Goal: Task Accomplishment & Management: Manage account settings

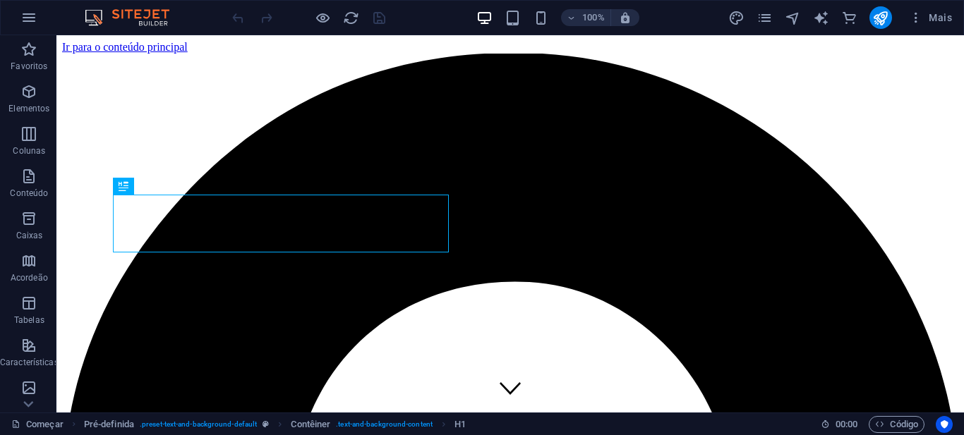
scroll to position [341, 0]
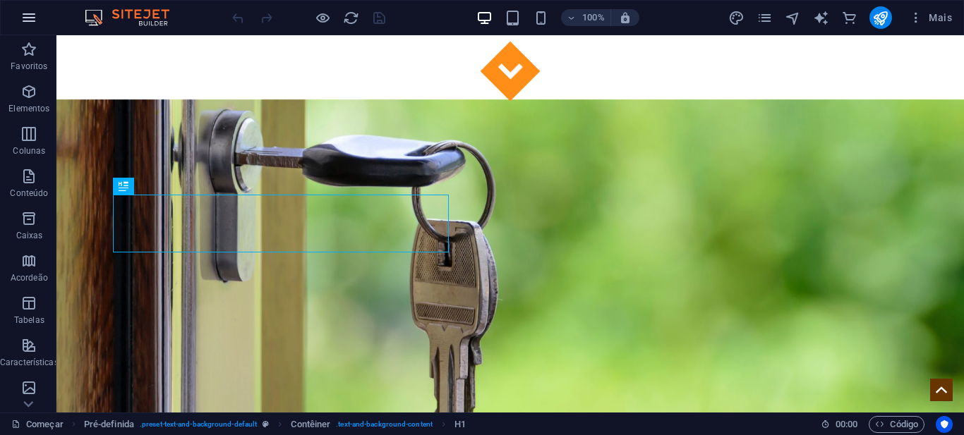
click at [25, 20] on icon "button" at bounding box center [28, 17] width 17 height 17
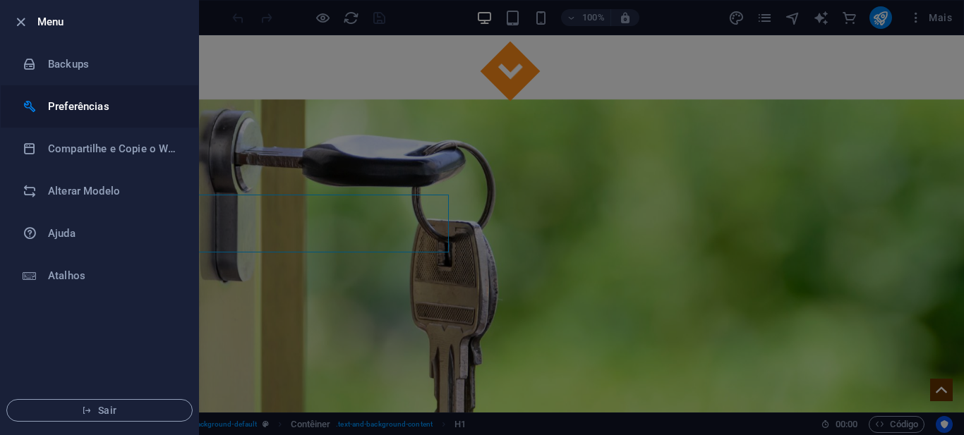
click at [72, 111] on h6 "Preferências" at bounding box center [113, 106] width 131 height 17
select select "pt"
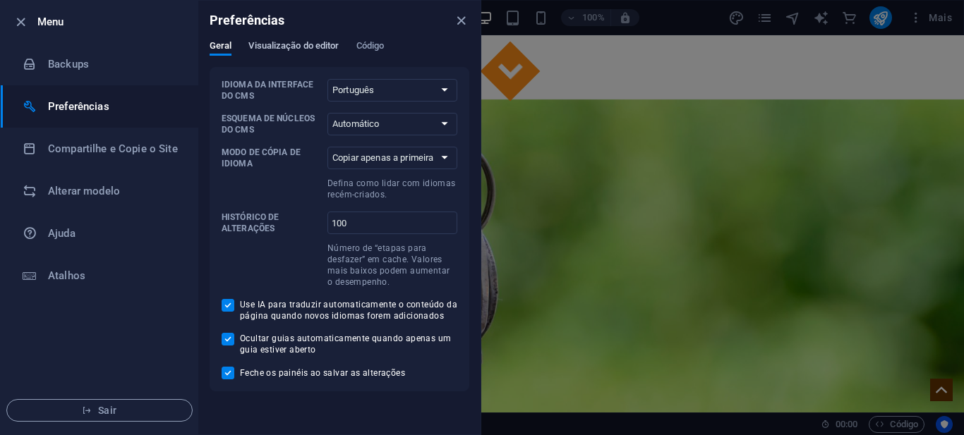
click at [308, 44] on font "Visualização do editor" at bounding box center [293, 45] width 90 height 11
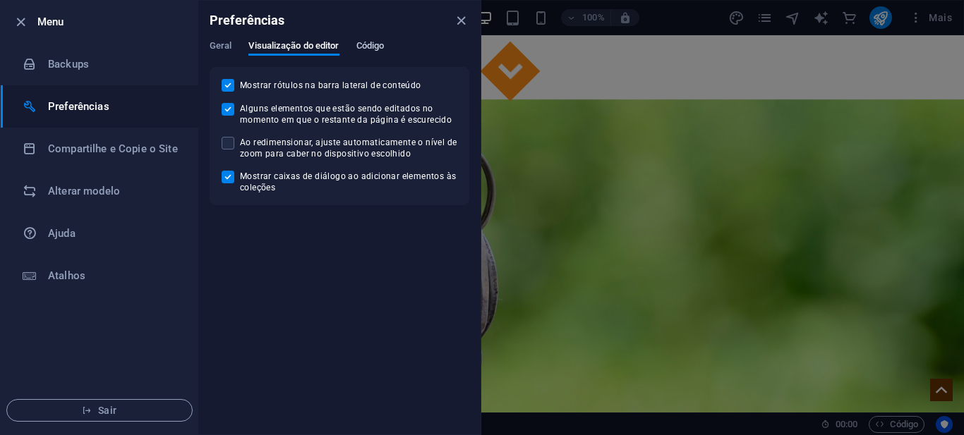
click at [366, 47] on font "Código" at bounding box center [370, 45] width 28 height 11
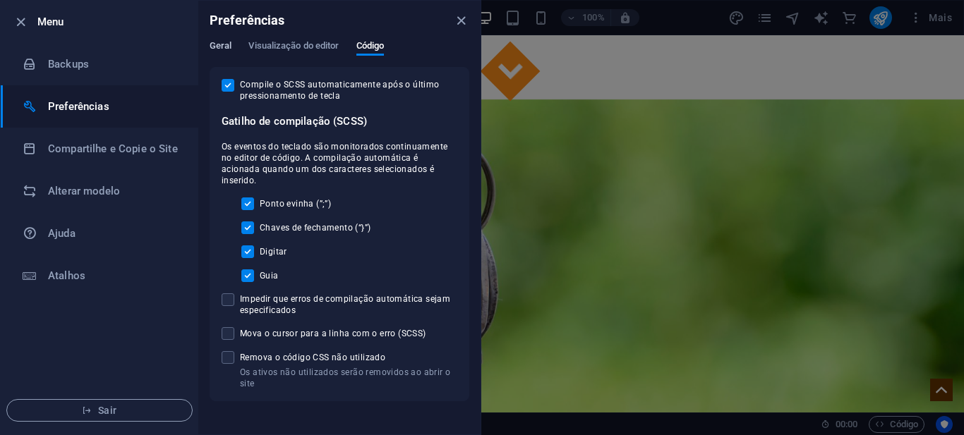
click at [225, 42] on font "Geral" at bounding box center [221, 45] width 22 height 11
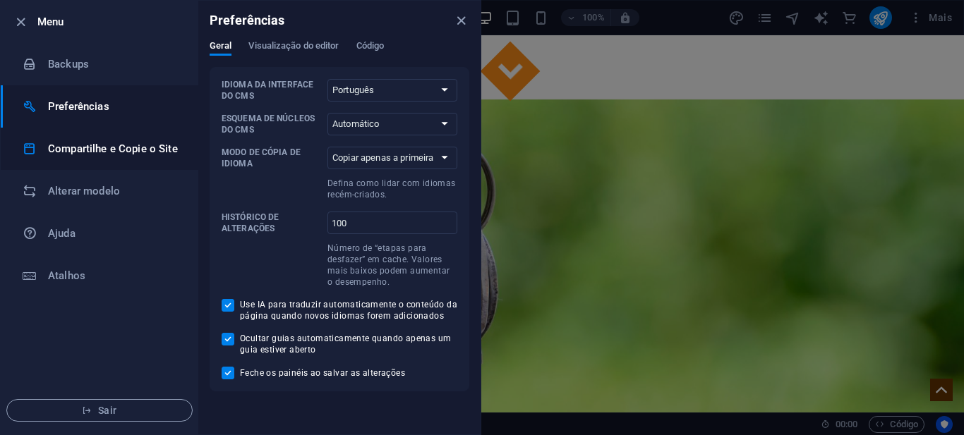
click at [103, 150] on font "Compartilhe e Copie o Site" at bounding box center [113, 149] width 130 height 13
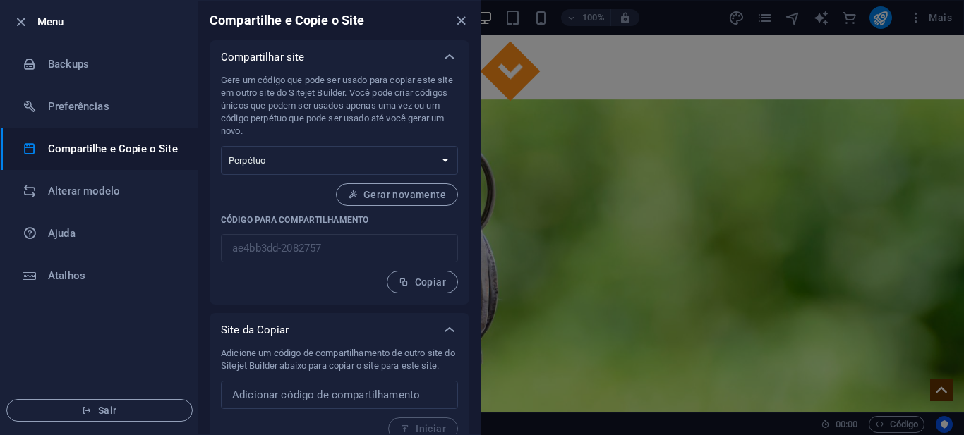
scroll to position [17, 0]
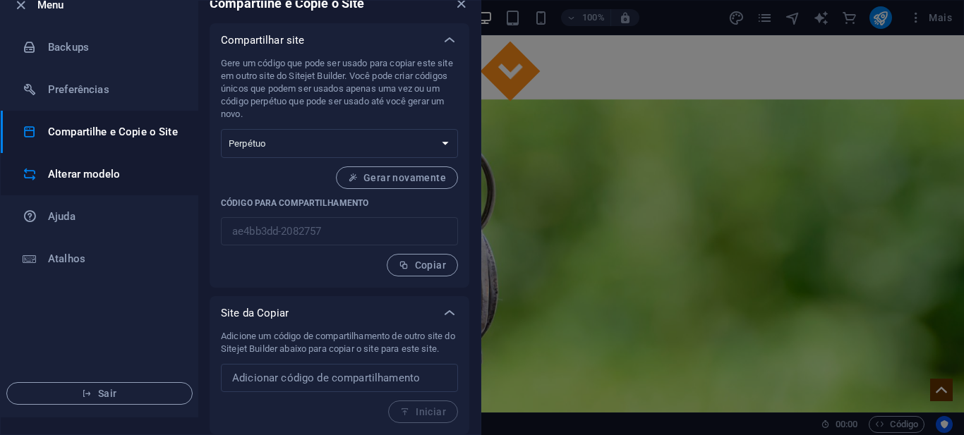
click at [99, 171] on font "Alterar modelo" at bounding box center [84, 174] width 72 height 13
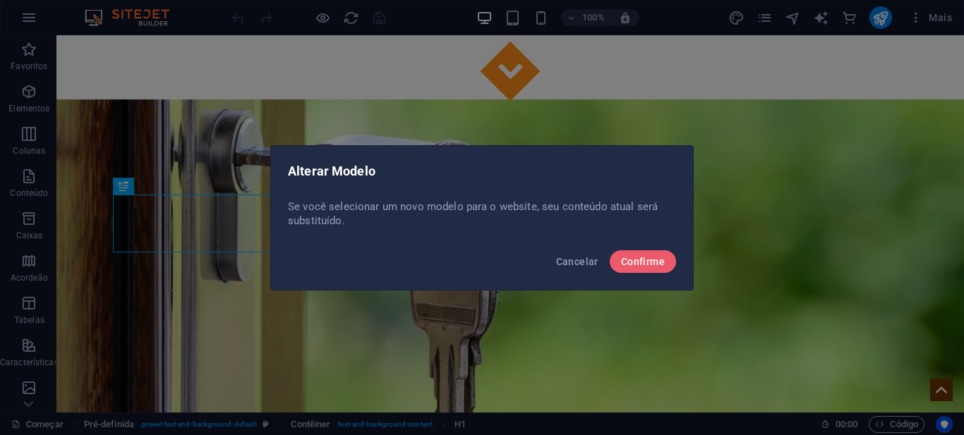
scroll to position [0, 0]
drag, startPoint x: 600, startPoint y: 261, endPoint x: 543, endPoint y: 226, distance: 67.2
click at [600, 261] on button "Cancelar" at bounding box center [577, 261] width 54 height 23
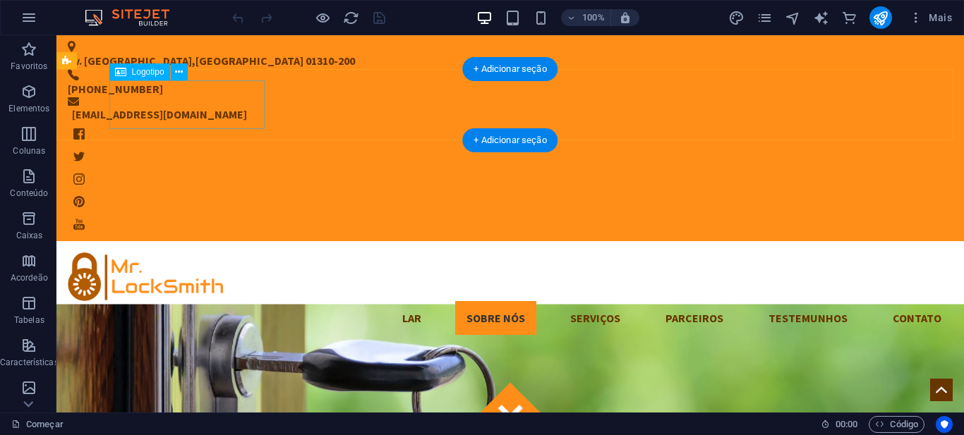
click at [219, 253] on div at bounding box center [510, 277] width 885 height 49
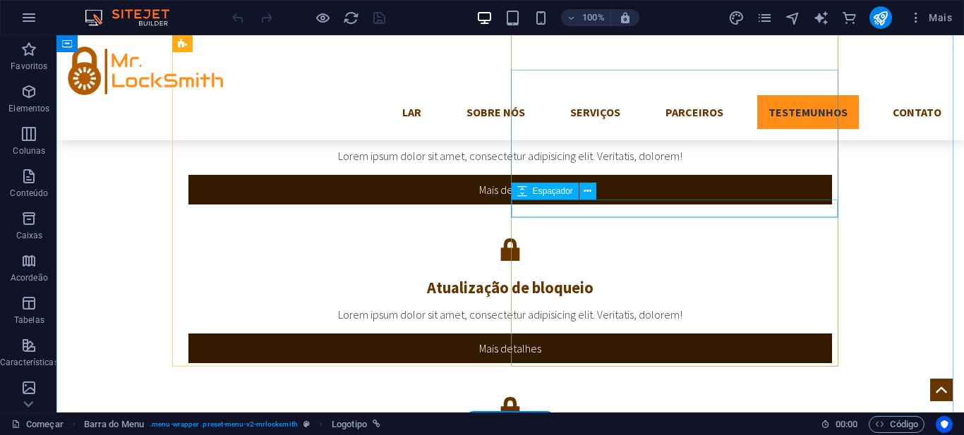
scroll to position [2681, 0]
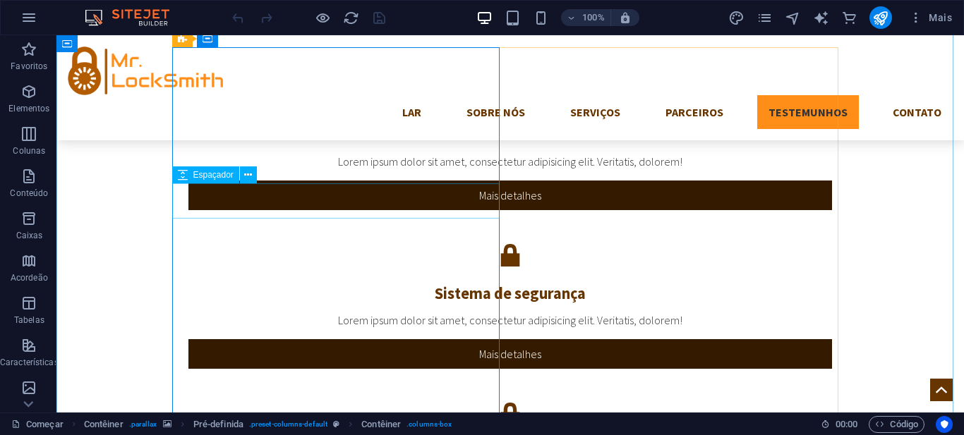
scroll to position [2046, 0]
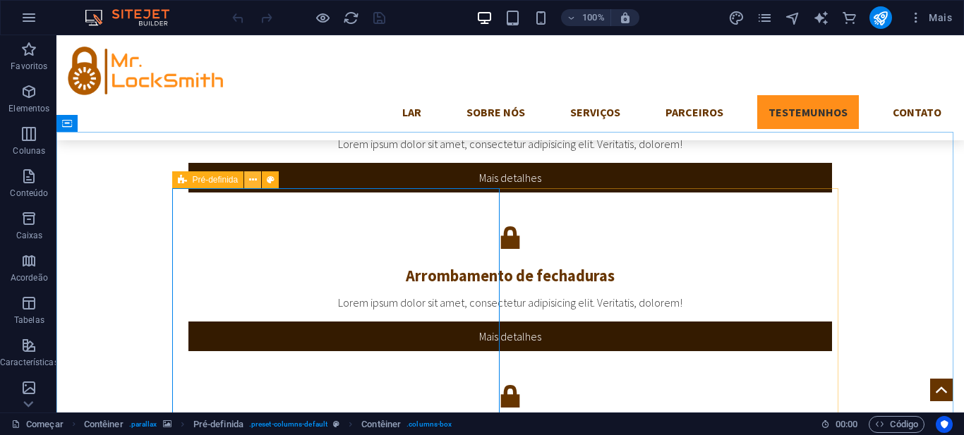
click at [253, 183] on icon at bounding box center [253, 180] width 8 height 15
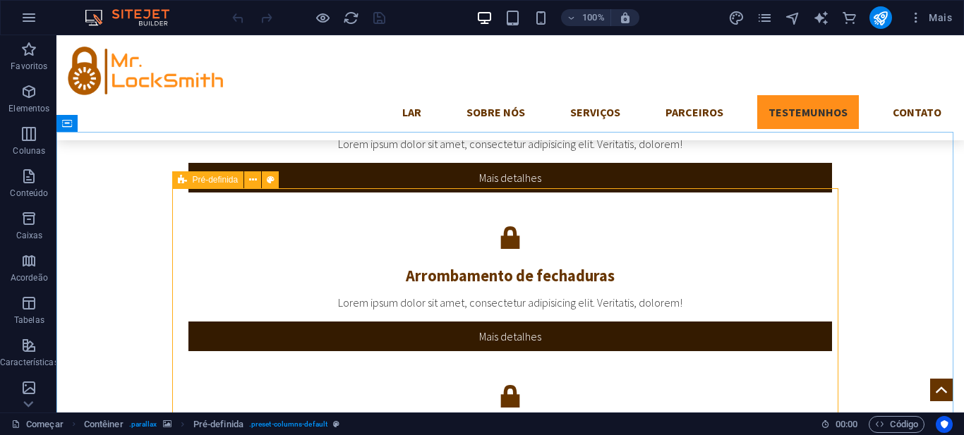
click at [178, 183] on icon at bounding box center [182, 179] width 9 height 17
click at [274, 178] on icon at bounding box center [271, 180] width 8 height 15
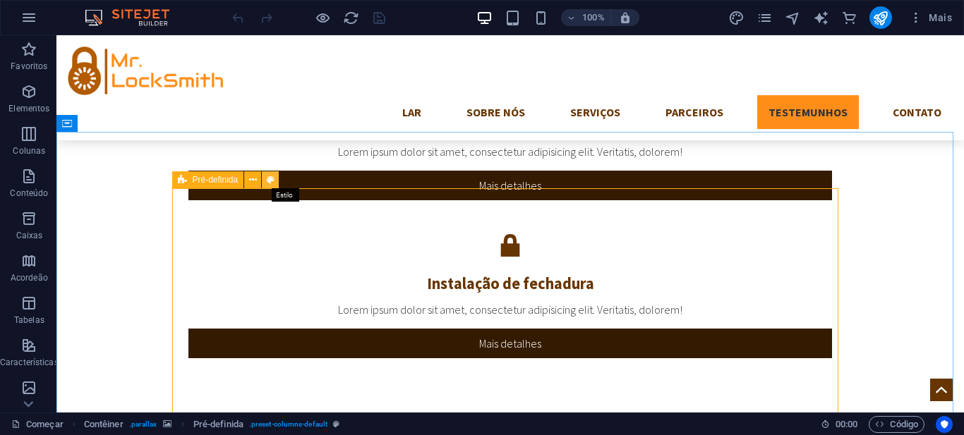
select select "px"
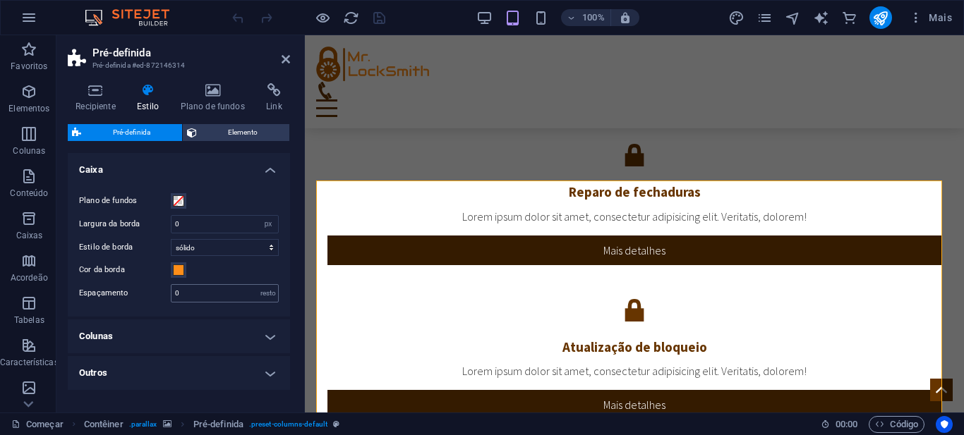
scroll to position [2536, 0]
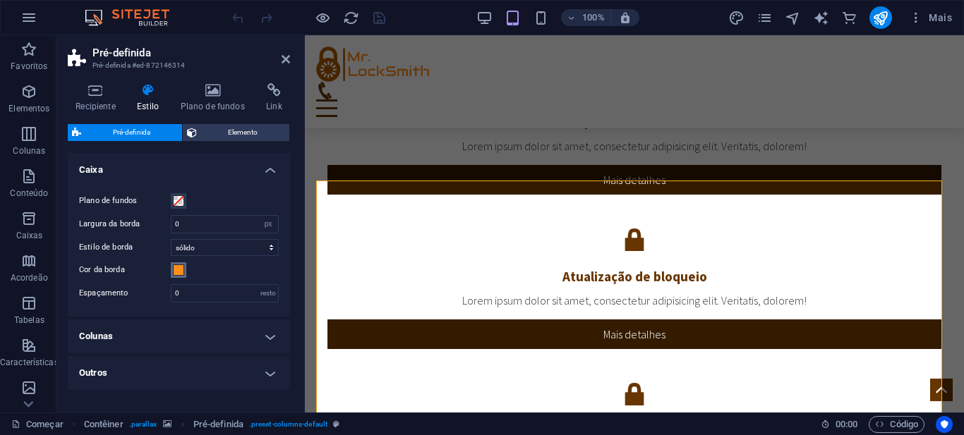
click at [178, 272] on span at bounding box center [178, 270] width 11 height 11
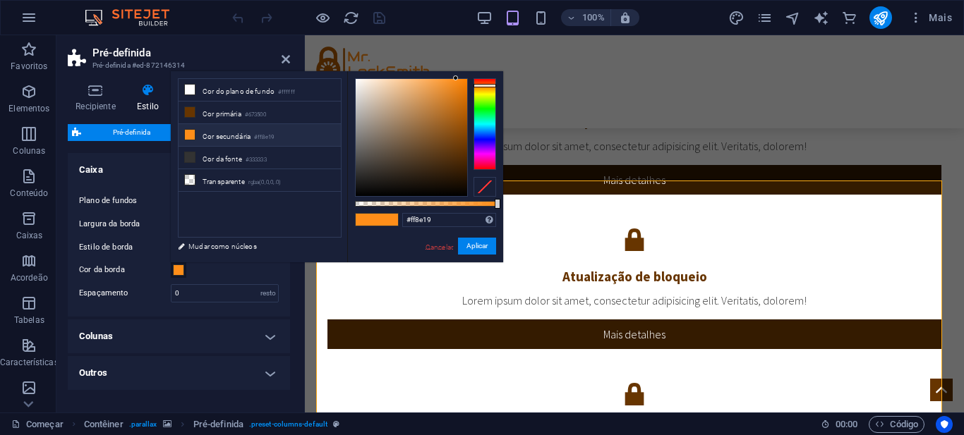
drag, startPoint x: 439, startPoint y: 247, endPoint x: 1, endPoint y: 195, distance: 440.5
click at [439, 247] on font "Cancelar" at bounding box center [439, 247] width 28 height 8
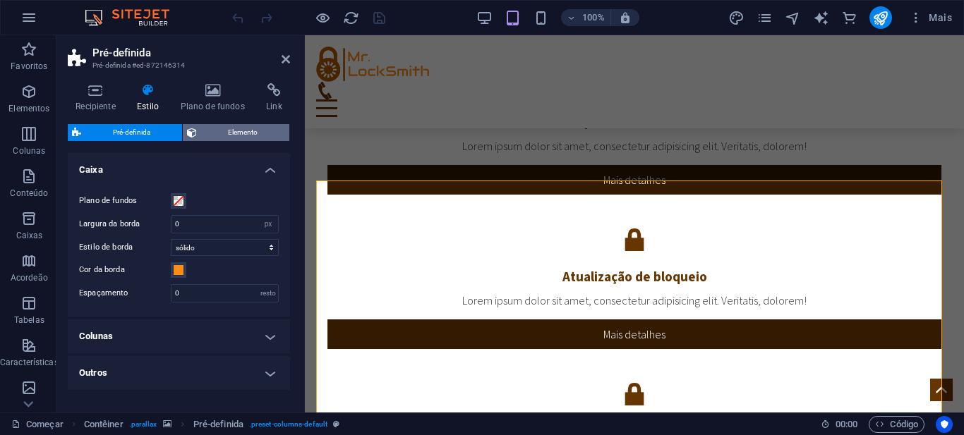
click at [220, 133] on span "Elemento" at bounding box center [243, 132] width 85 height 17
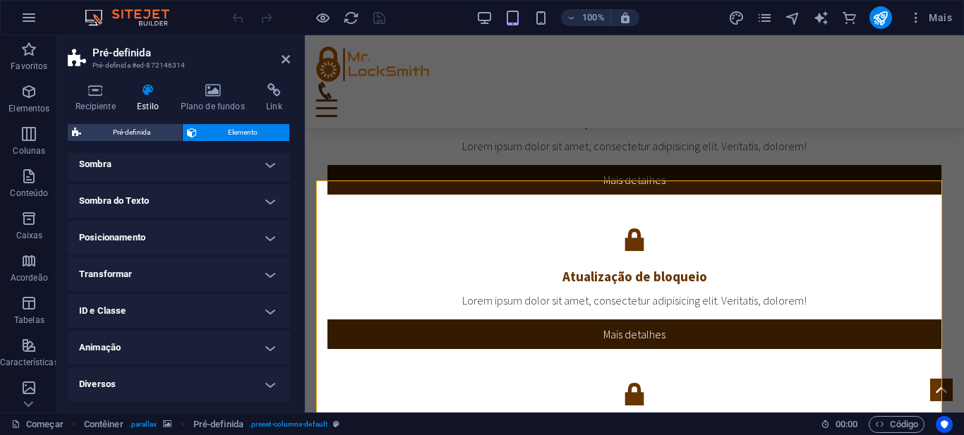
scroll to position [0, 0]
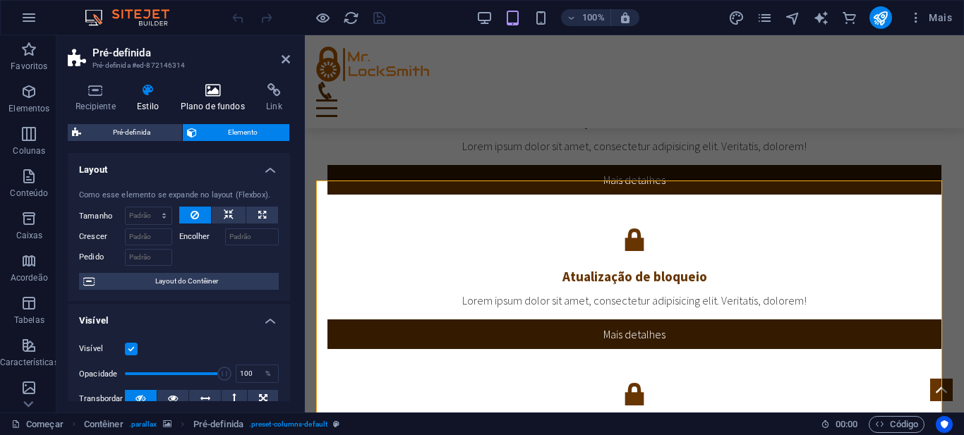
click at [213, 109] on font "Plano de fundos" at bounding box center [213, 107] width 64 height 10
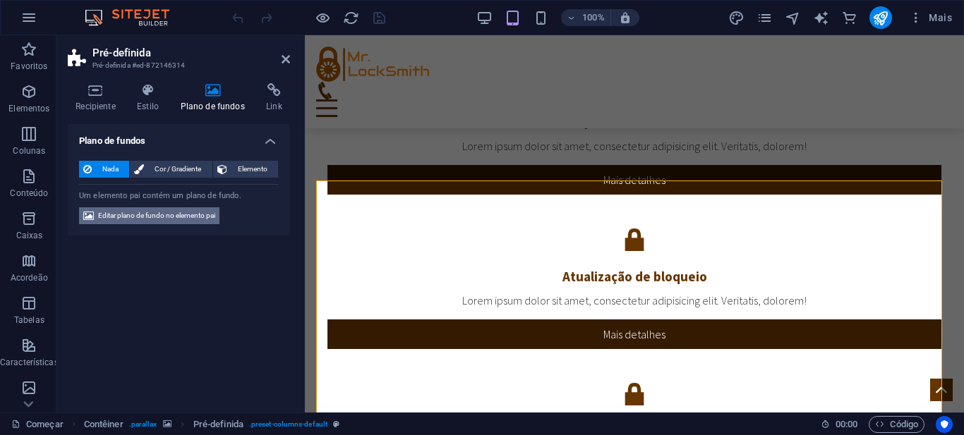
click at [151, 219] on font "Editar plano de fundo no elemento pai" at bounding box center [156, 216] width 117 height 8
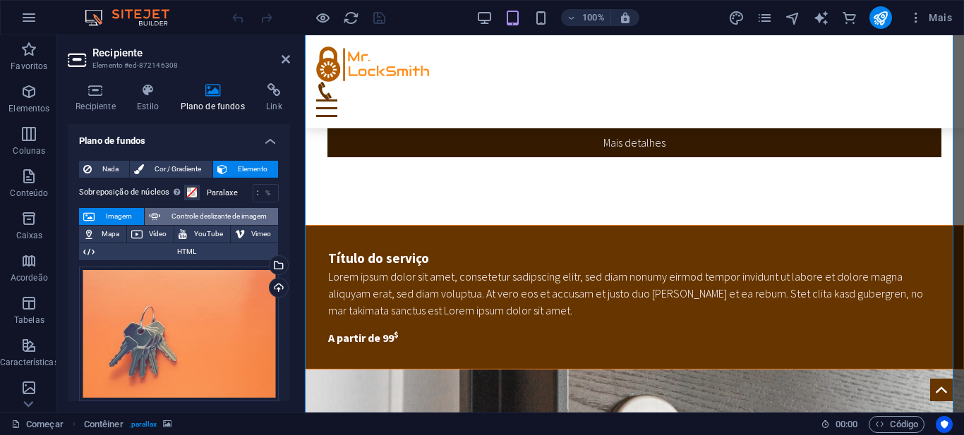
click at [200, 214] on font "Controle deslizante de imagem" at bounding box center [218, 216] width 95 height 8
select select "ms"
select select "s"
select select "progressive"
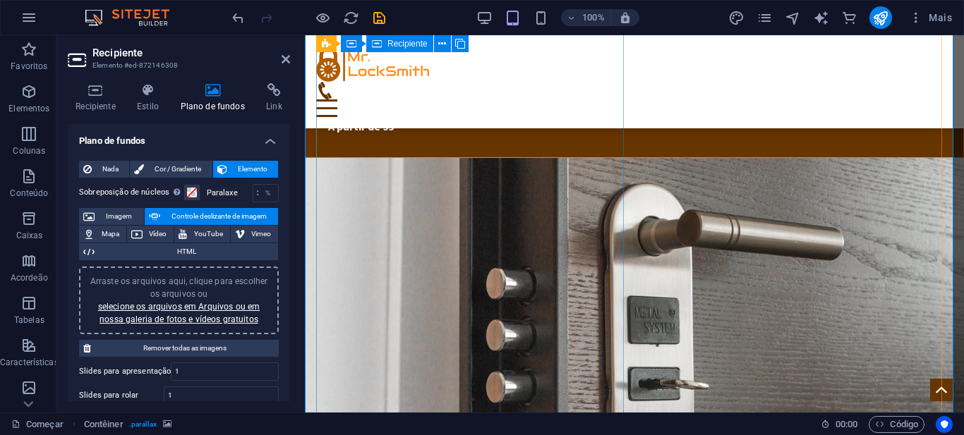
scroll to position [2883, 0]
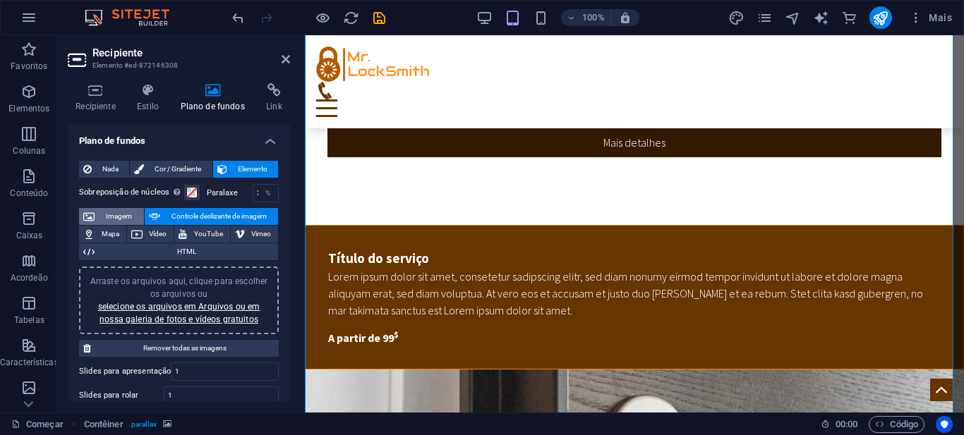
click at [120, 210] on span "Imagem" at bounding box center [119, 216] width 41 height 17
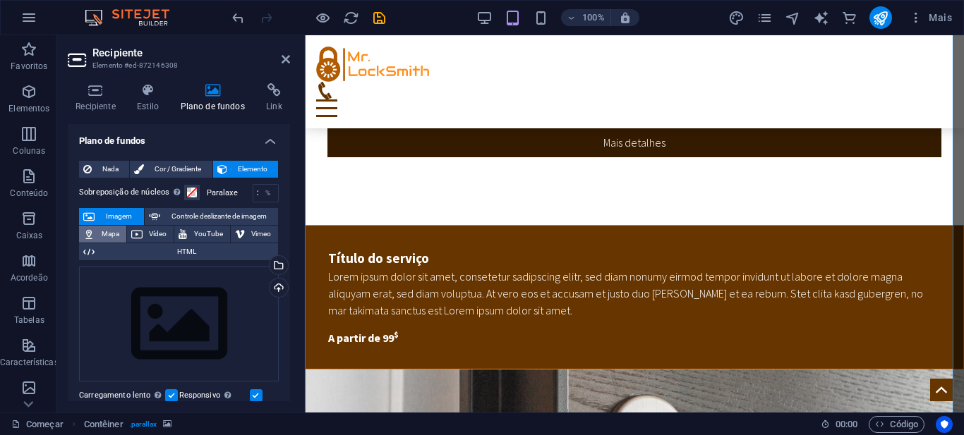
click at [106, 235] on font "Mapa" at bounding box center [111, 234] width 18 height 8
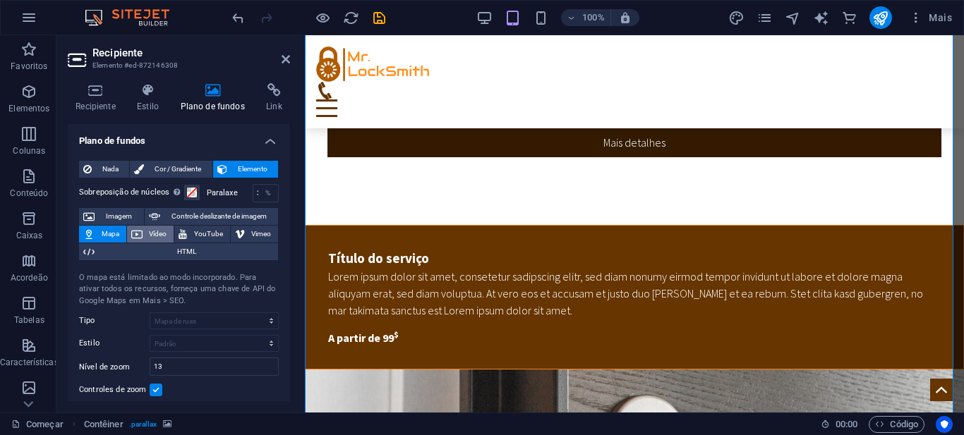
click at [147, 233] on span "Vídeo" at bounding box center [158, 234] width 23 height 17
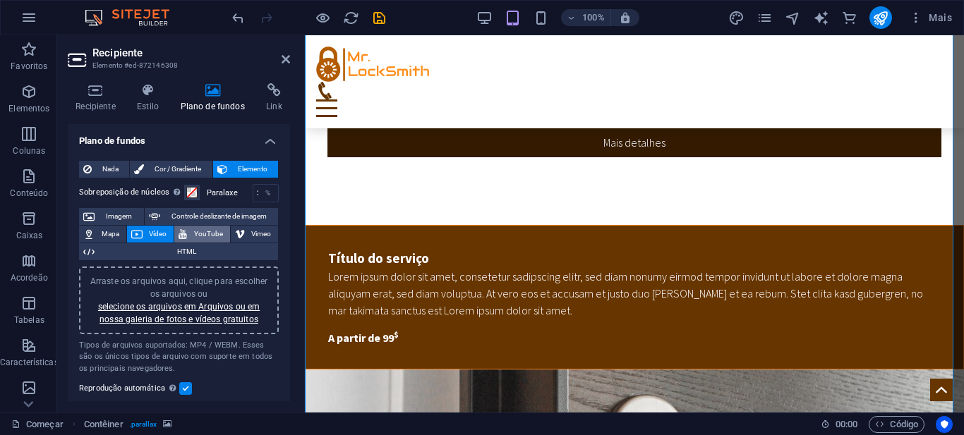
click at [190, 232] on button "YouTube" at bounding box center [202, 234] width 56 height 17
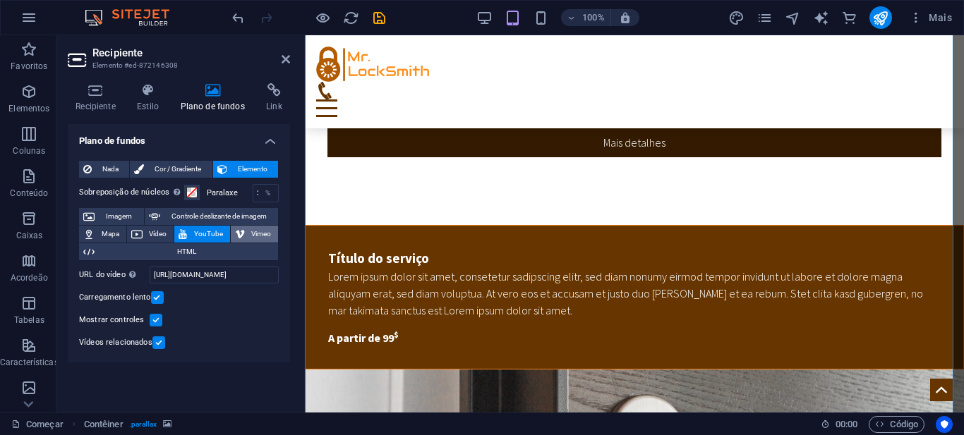
click at [260, 237] on font "Vimeo" at bounding box center [261, 234] width 20 height 8
select select "ar16_9"
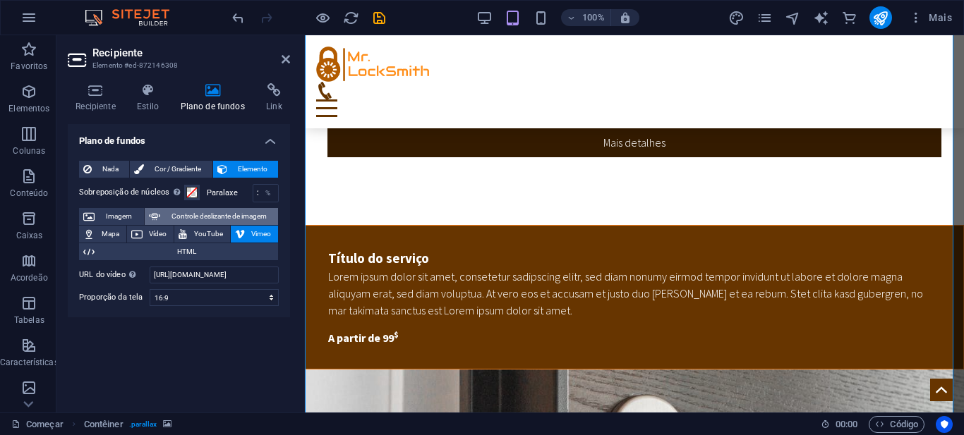
click at [250, 217] on font "Controle deslizante de imagem" at bounding box center [218, 216] width 95 height 8
select select "ms"
select select "s"
select select "progressive"
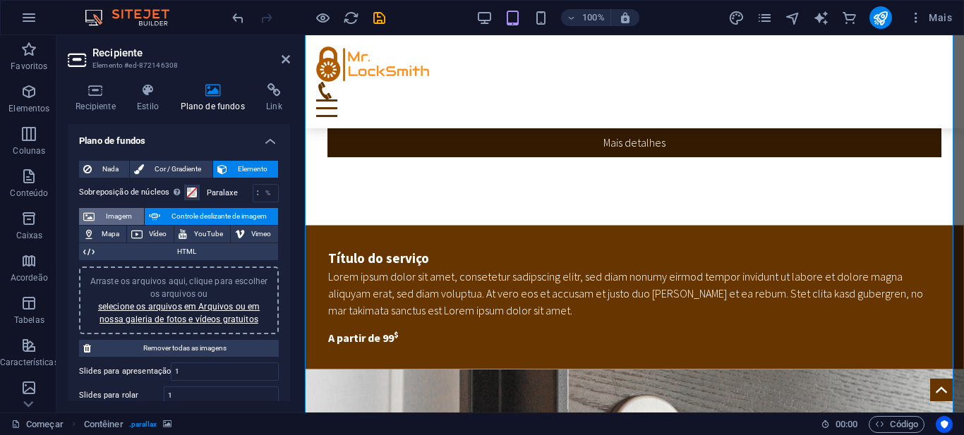
click at [107, 215] on font "Imagem" at bounding box center [119, 216] width 26 height 8
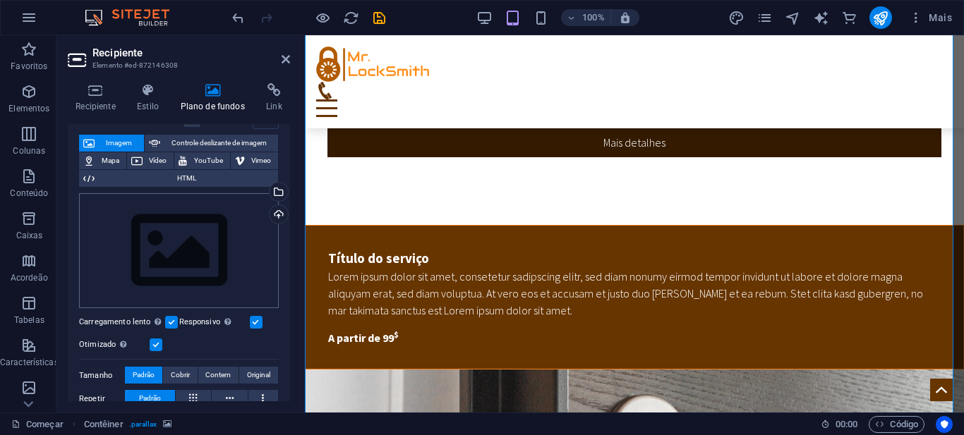
scroll to position [0, 0]
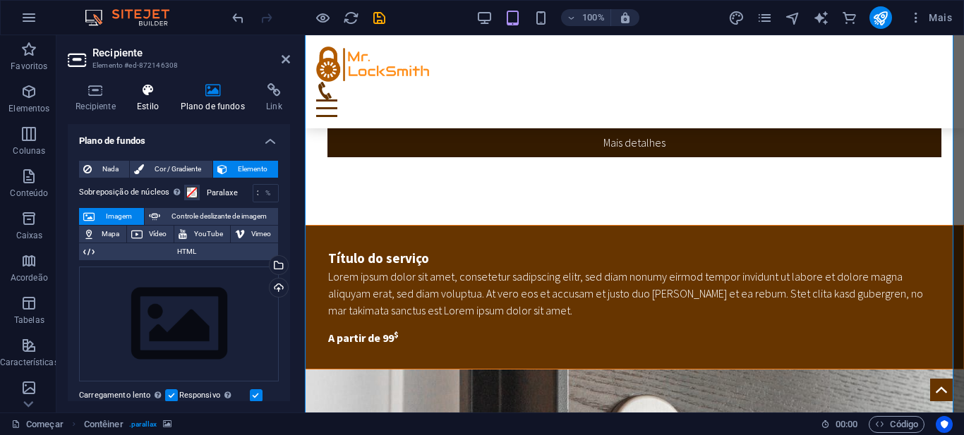
click at [145, 103] on font "Estilo" at bounding box center [148, 107] width 22 height 10
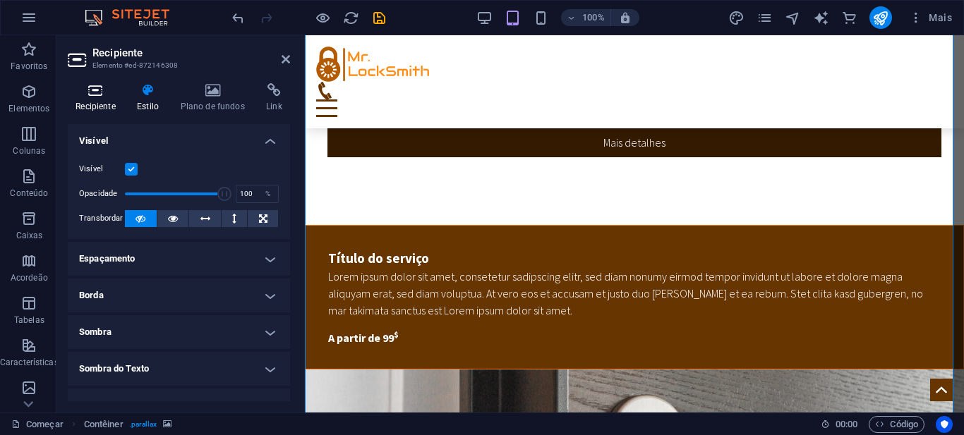
click at [88, 99] on h4 "Recipiente" at bounding box center [98, 98] width 61 height 30
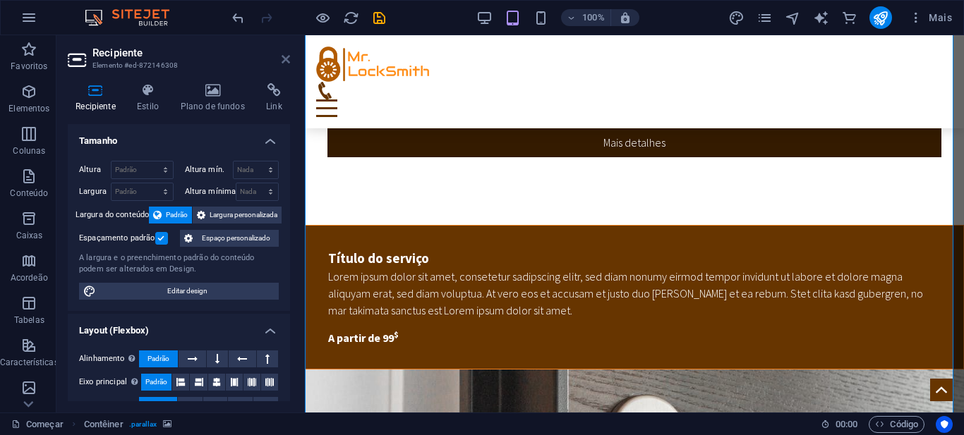
click at [281, 59] on icon at bounding box center [285, 59] width 8 height 11
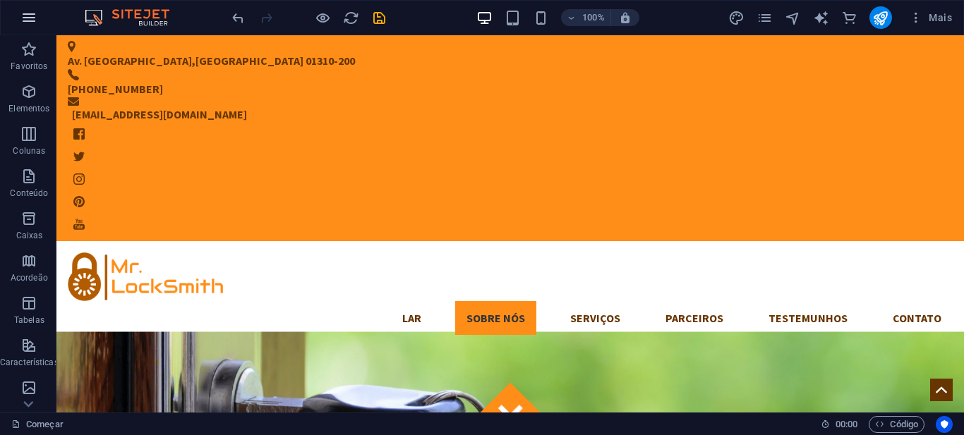
click at [26, 24] on icon "button" at bounding box center [28, 17] width 17 height 17
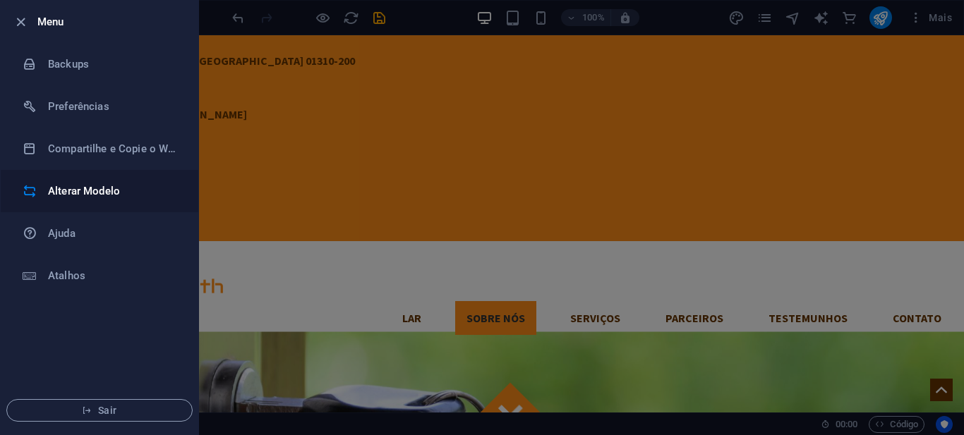
click at [66, 195] on h6 "Alterar Modelo" at bounding box center [113, 191] width 131 height 17
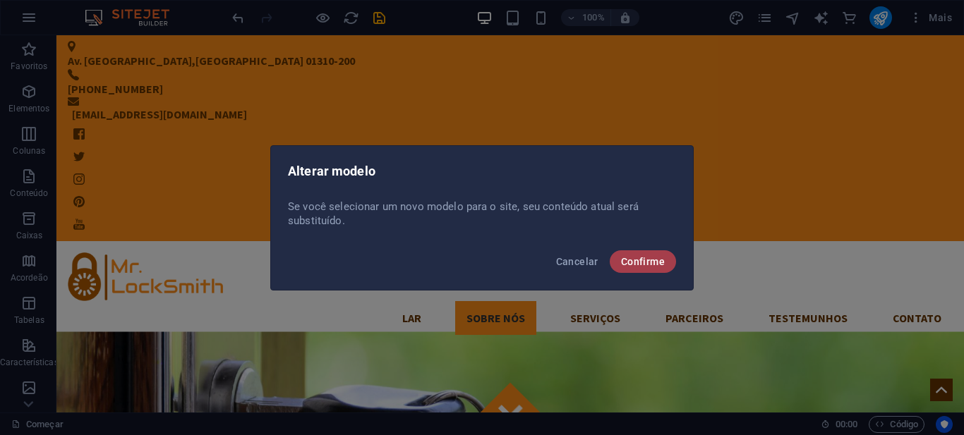
click at [633, 261] on font "Confirme" at bounding box center [643, 261] width 44 height 11
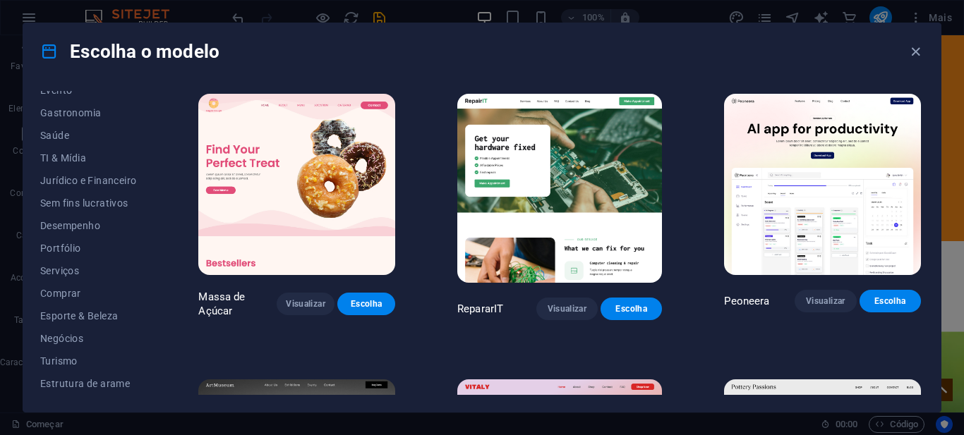
scroll to position [1, 0]
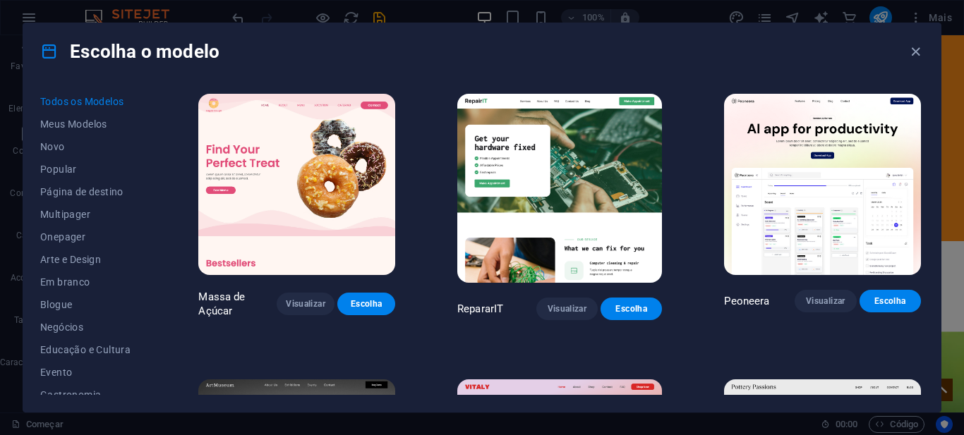
click at [44, 49] on icon at bounding box center [49, 51] width 18 height 18
click at [87, 51] on font "Escolha o modelo" at bounding box center [145, 51] width 150 height 21
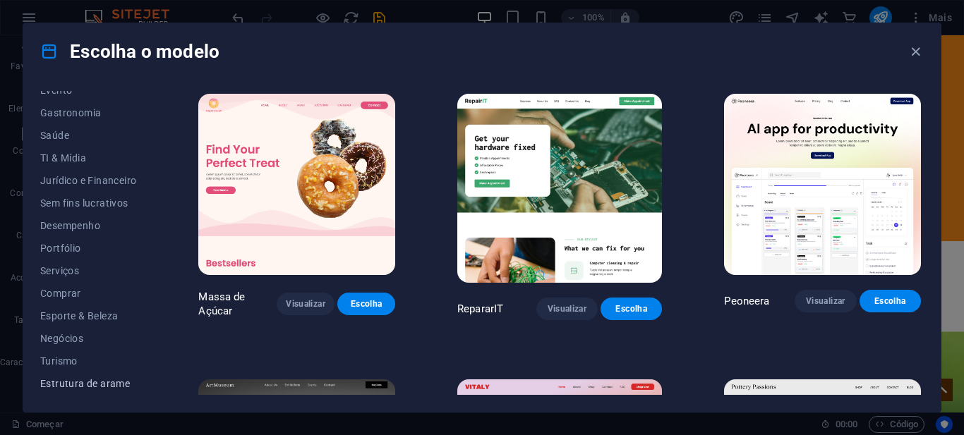
click at [78, 377] on button "Estrutura de arame" at bounding box center [88, 383] width 96 height 23
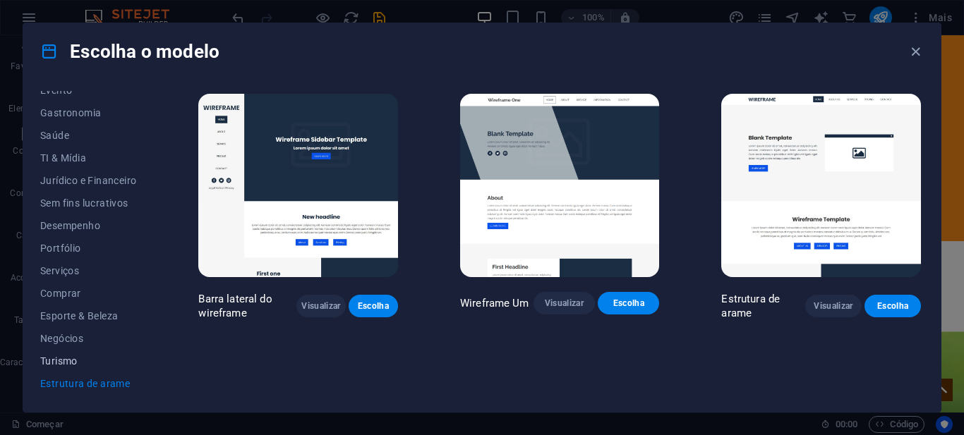
click at [77, 356] on font "Turismo" at bounding box center [58, 361] width 37 height 11
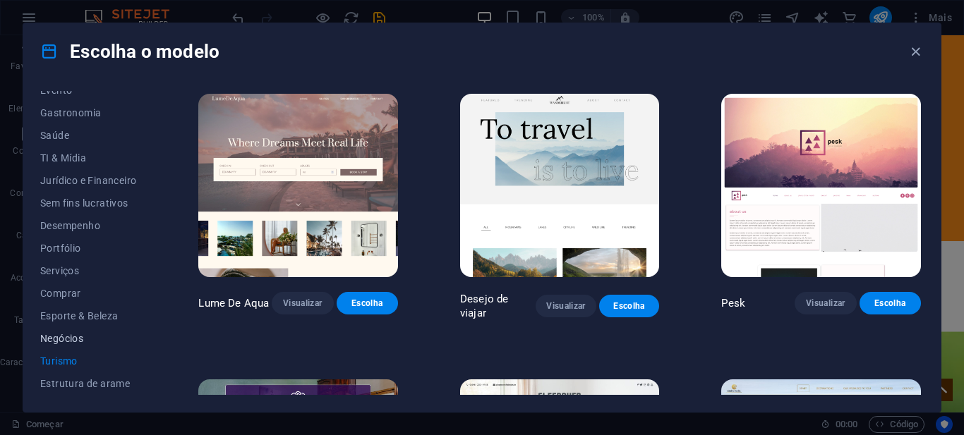
click at [75, 337] on font "Negócios" at bounding box center [61, 338] width 43 height 11
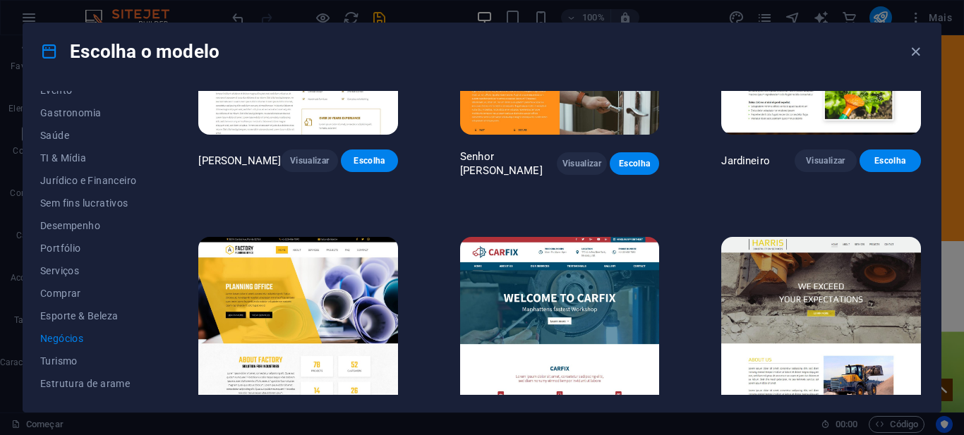
scroll to position [480, 0]
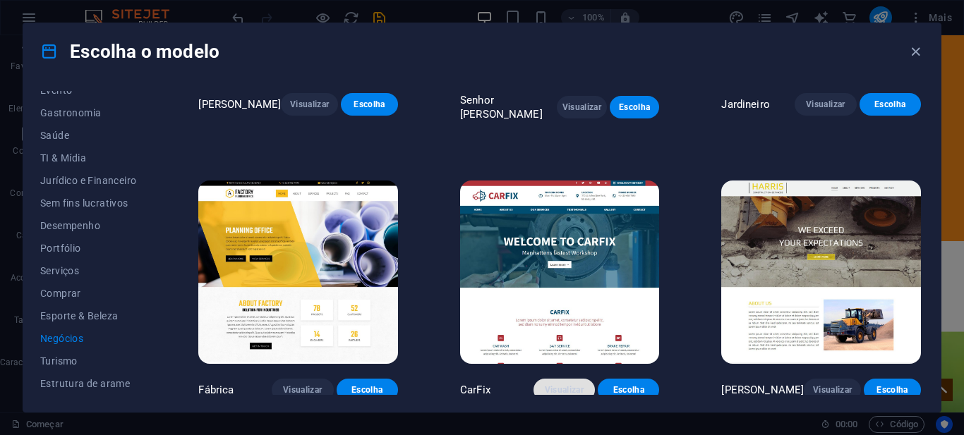
click at [569, 385] on font "Visualizar" at bounding box center [564, 390] width 39 height 10
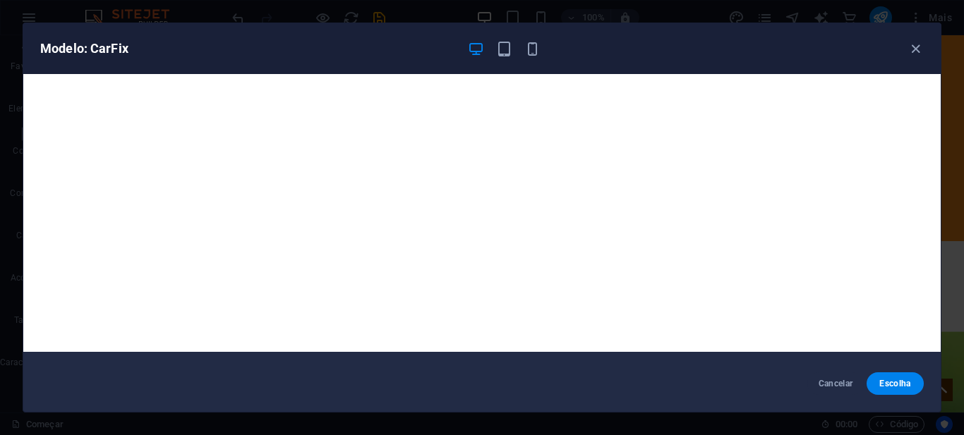
scroll to position [0, 0]
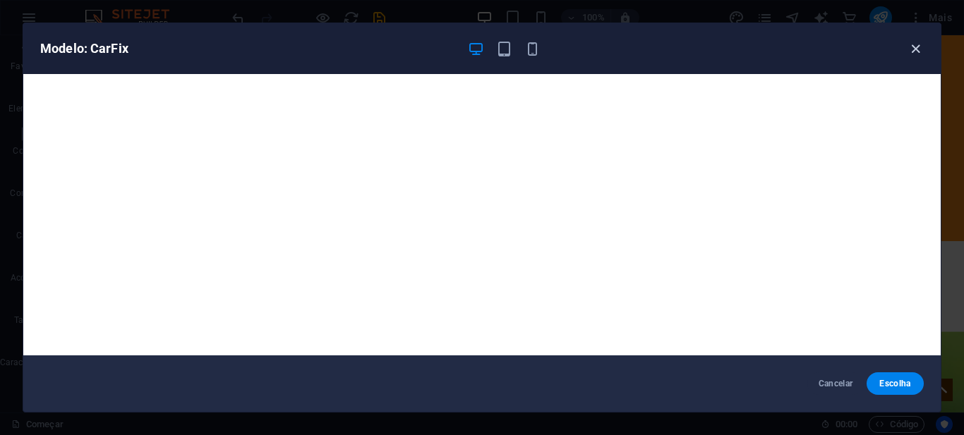
click at [909, 46] on icon "button" at bounding box center [915, 49] width 16 height 16
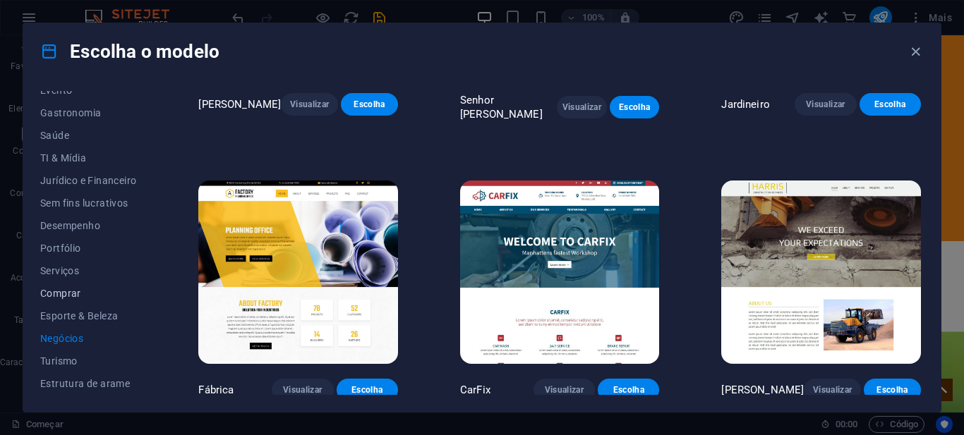
click at [65, 297] on font "Comprar" at bounding box center [60, 293] width 41 height 11
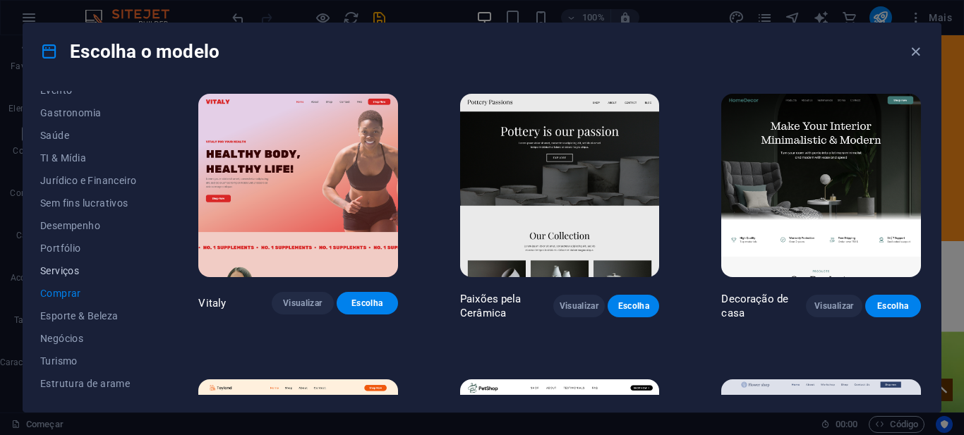
click at [73, 269] on font "Serviços" at bounding box center [59, 270] width 39 height 11
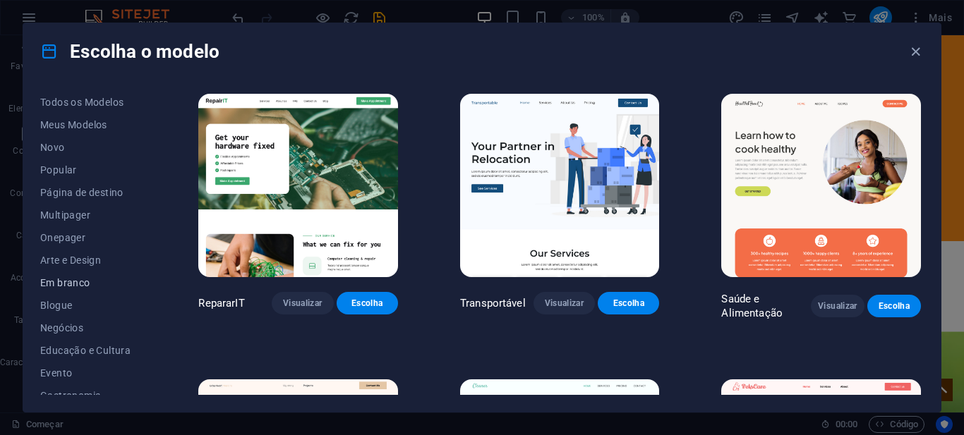
click at [75, 277] on font "Em branco" at bounding box center [65, 282] width 50 height 11
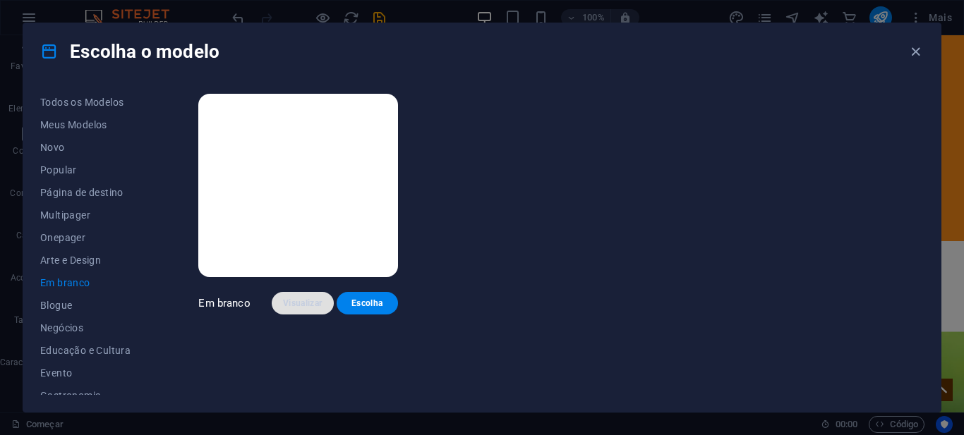
click at [292, 306] on font "Visualizar" at bounding box center [302, 303] width 39 height 10
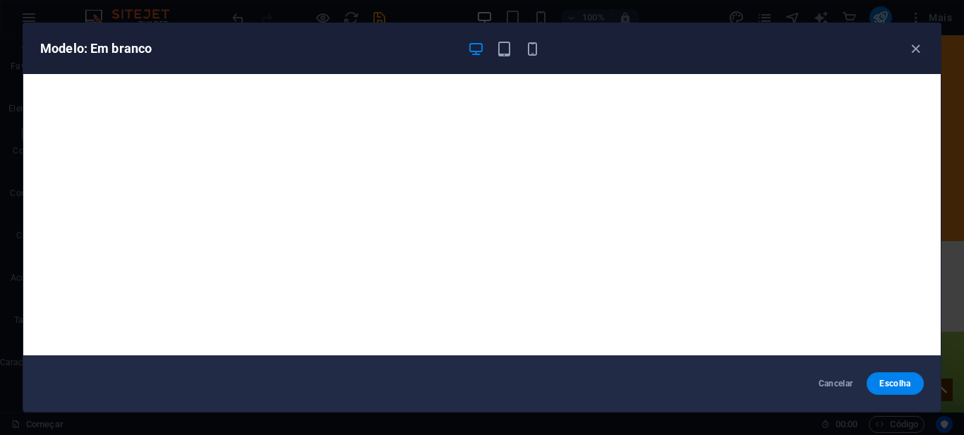
click at [909, 49] on icon "button" at bounding box center [915, 49] width 16 height 16
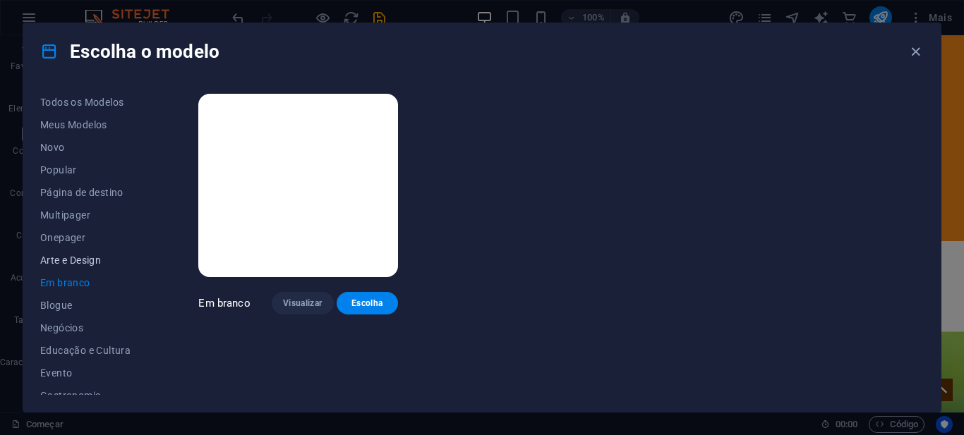
click at [83, 253] on button "Arte e Design" at bounding box center [88, 260] width 96 height 23
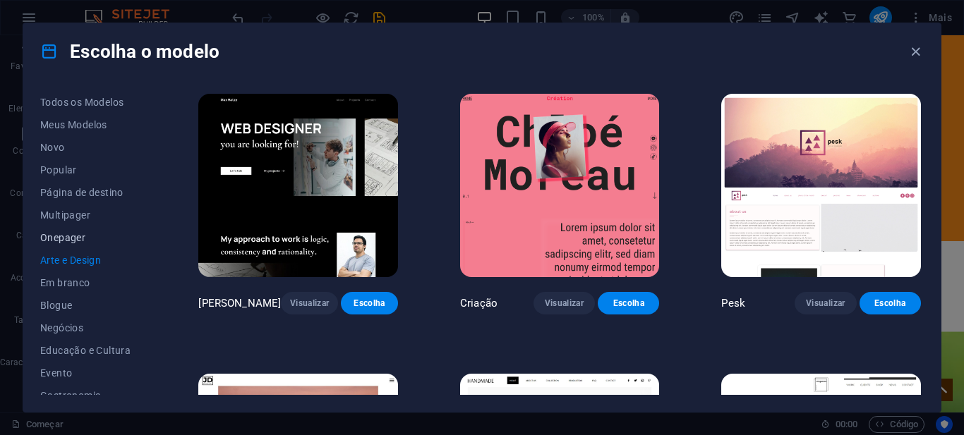
click at [74, 240] on font "Onepager" at bounding box center [62, 237] width 45 height 11
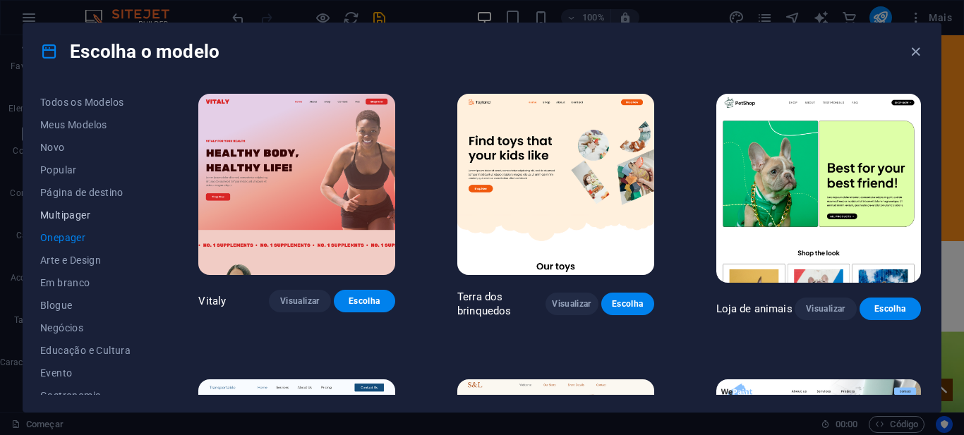
click at [73, 212] on font "Multipager" at bounding box center [65, 215] width 50 height 11
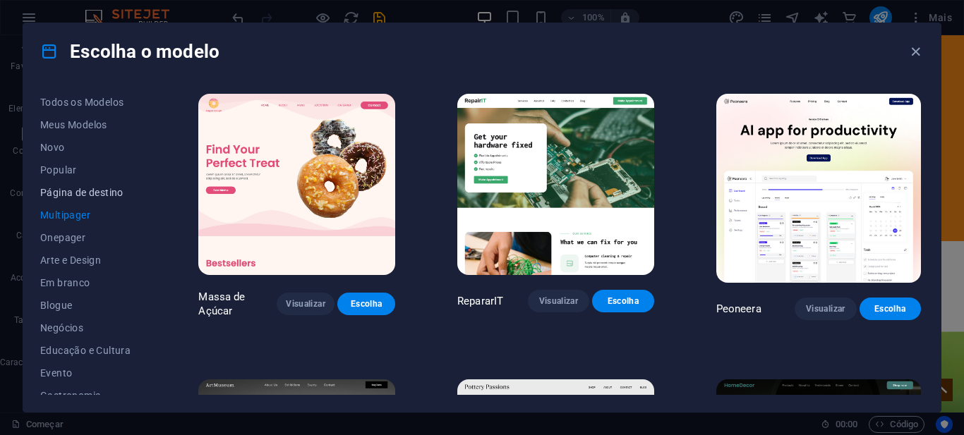
click at [78, 187] on font "Página de destino" at bounding box center [81, 192] width 83 height 11
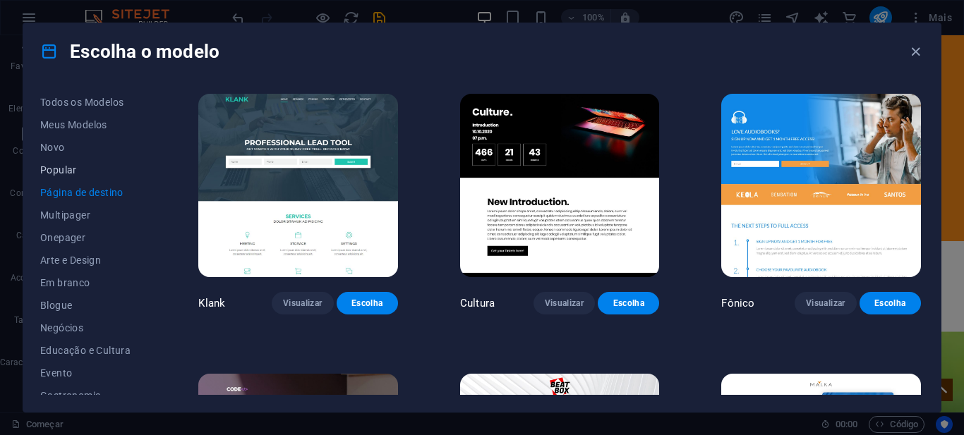
click at [49, 168] on font "Popular" at bounding box center [58, 169] width 37 height 11
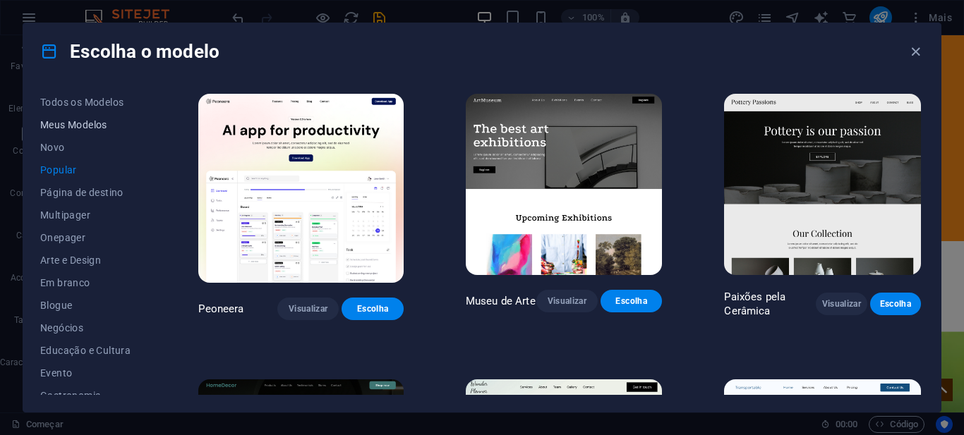
click at [81, 121] on font "Meus Modelos" at bounding box center [73, 124] width 67 height 11
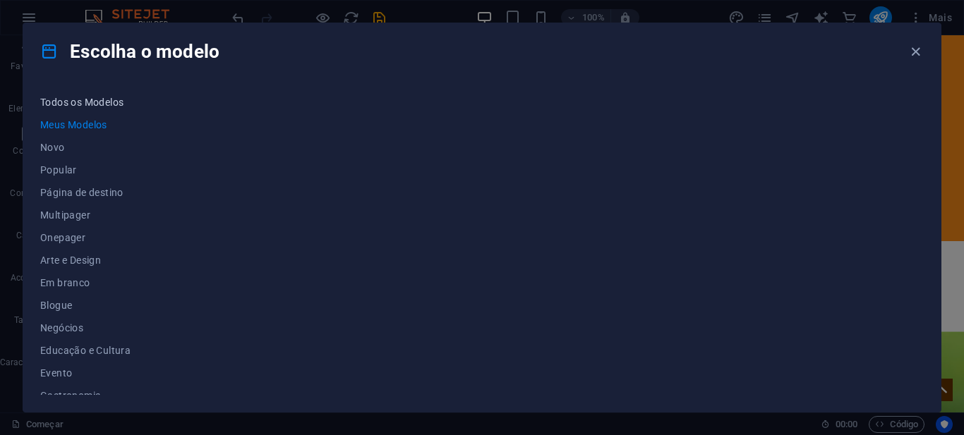
click at [81, 104] on font "Todos os Modelos" at bounding box center [81, 102] width 83 height 11
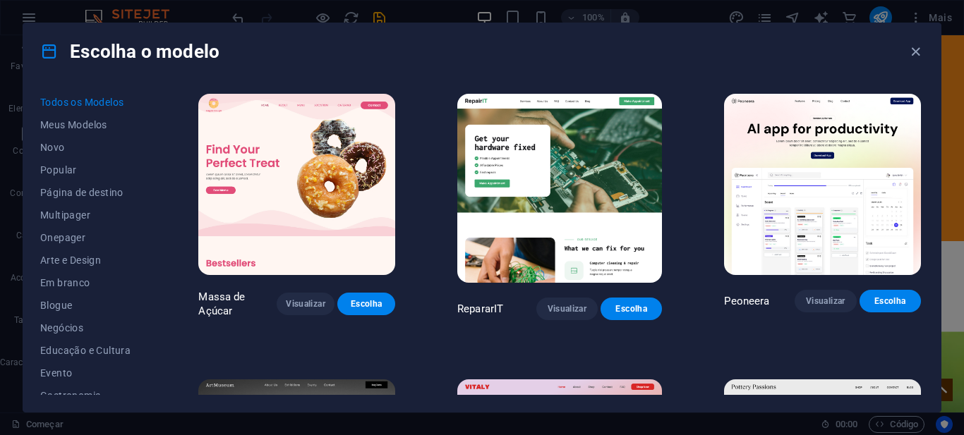
scroll to position [283, 0]
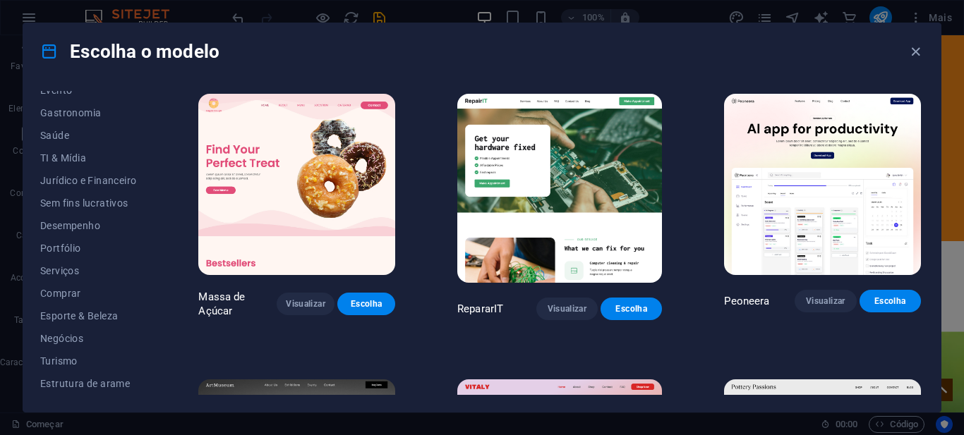
click at [54, 56] on icon at bounding box center [49, 51] width 18 height 18
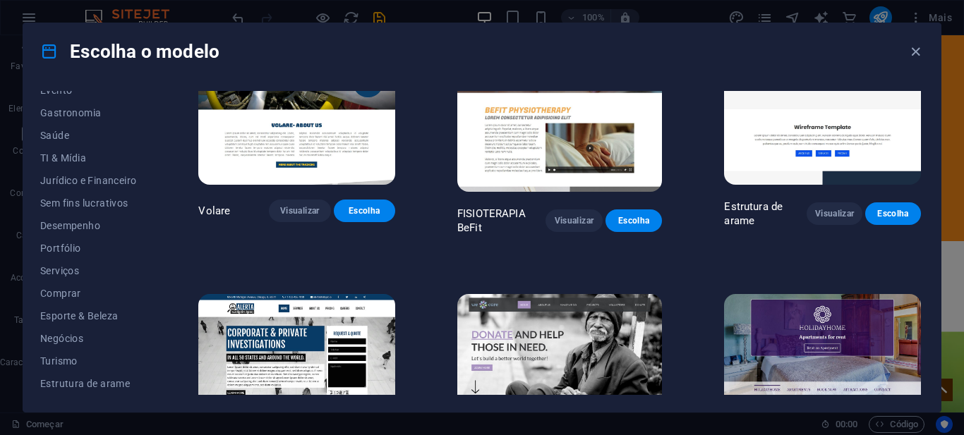
scroll to position [7901, 0]
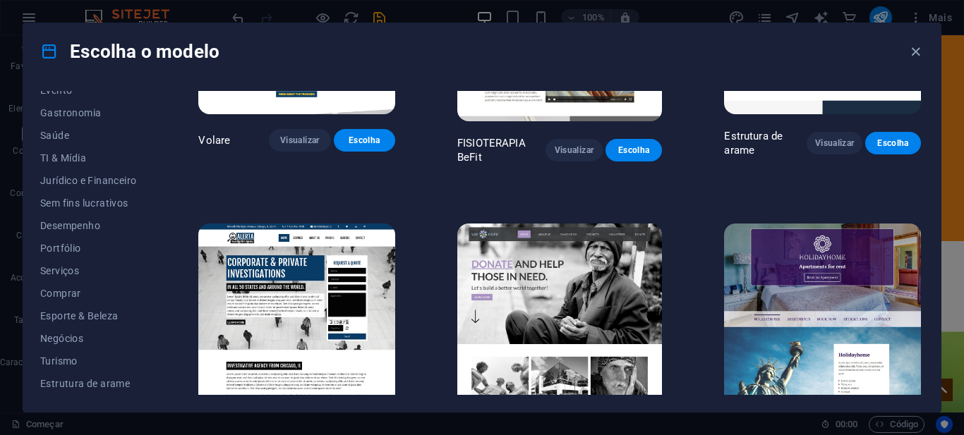
click at [568, 435] on font "Visualizar" at bounding box center [576, 442] width 39 height 10
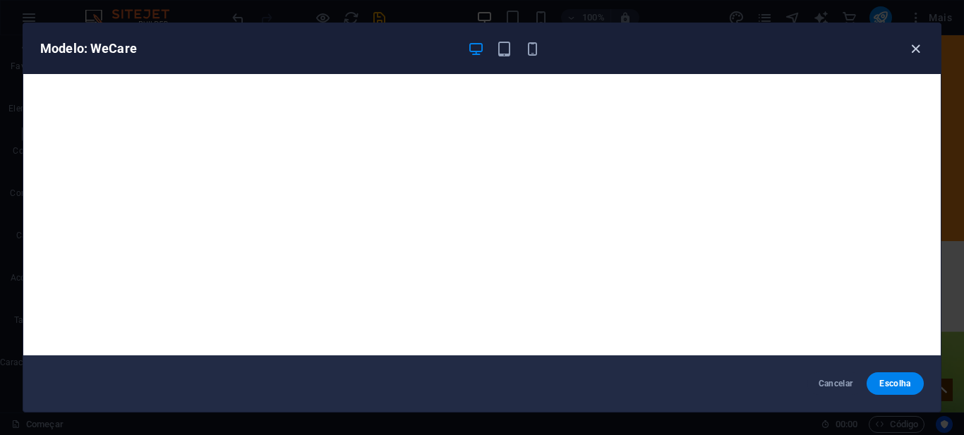
click at [907, 51] on icon "button" at bounding box center [915, 49] width 16 height 16
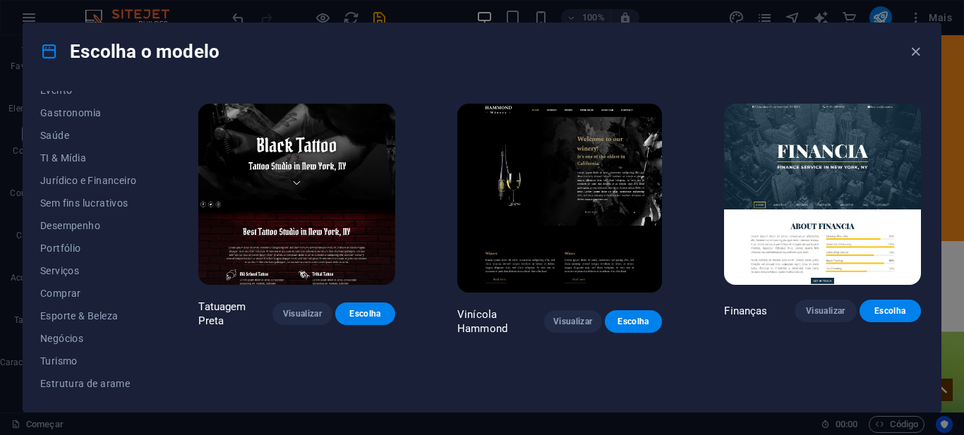
scroll to position [8959, 0]
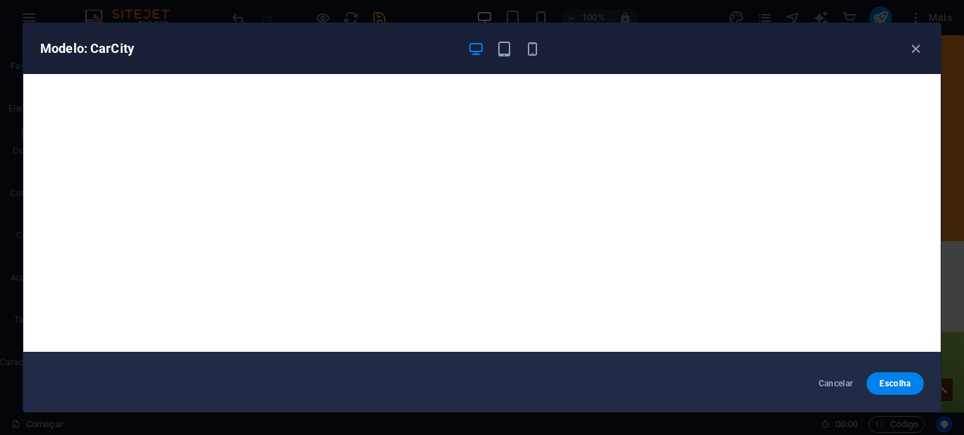
scroll to position [0, 0]
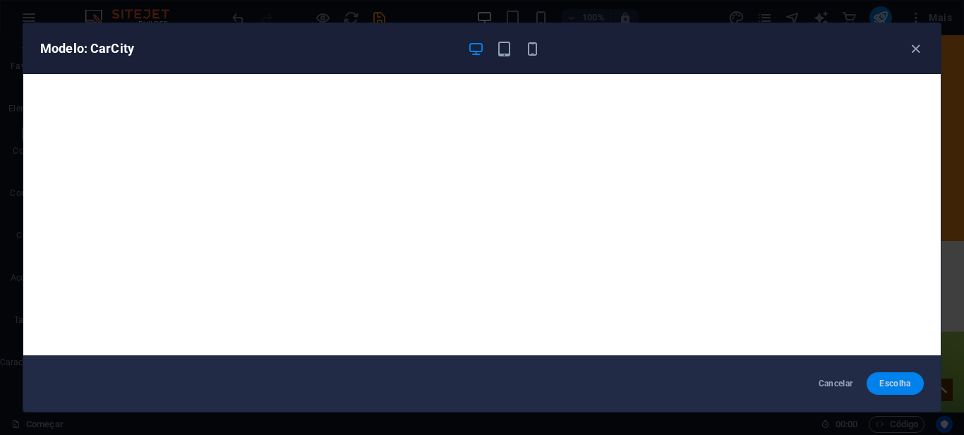
click at [889, 387] on font "Escolha" at bounding box center [894, 384] width 31 height 10
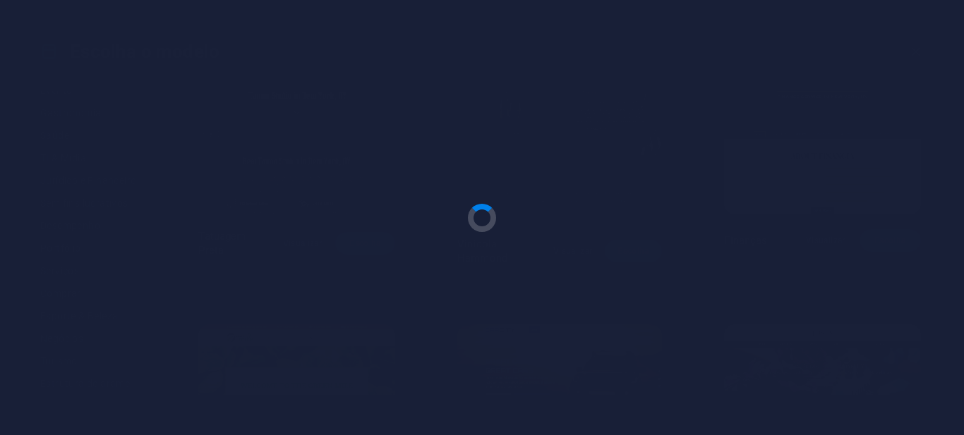
scroll to position [8961, 0]
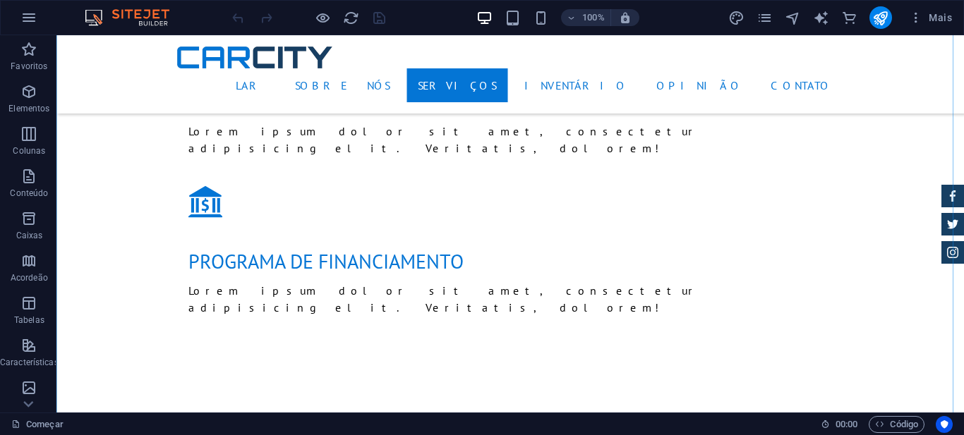
scroll to position [1834, 0]
